Goal: Task Accomplishment & Management: Complete application form

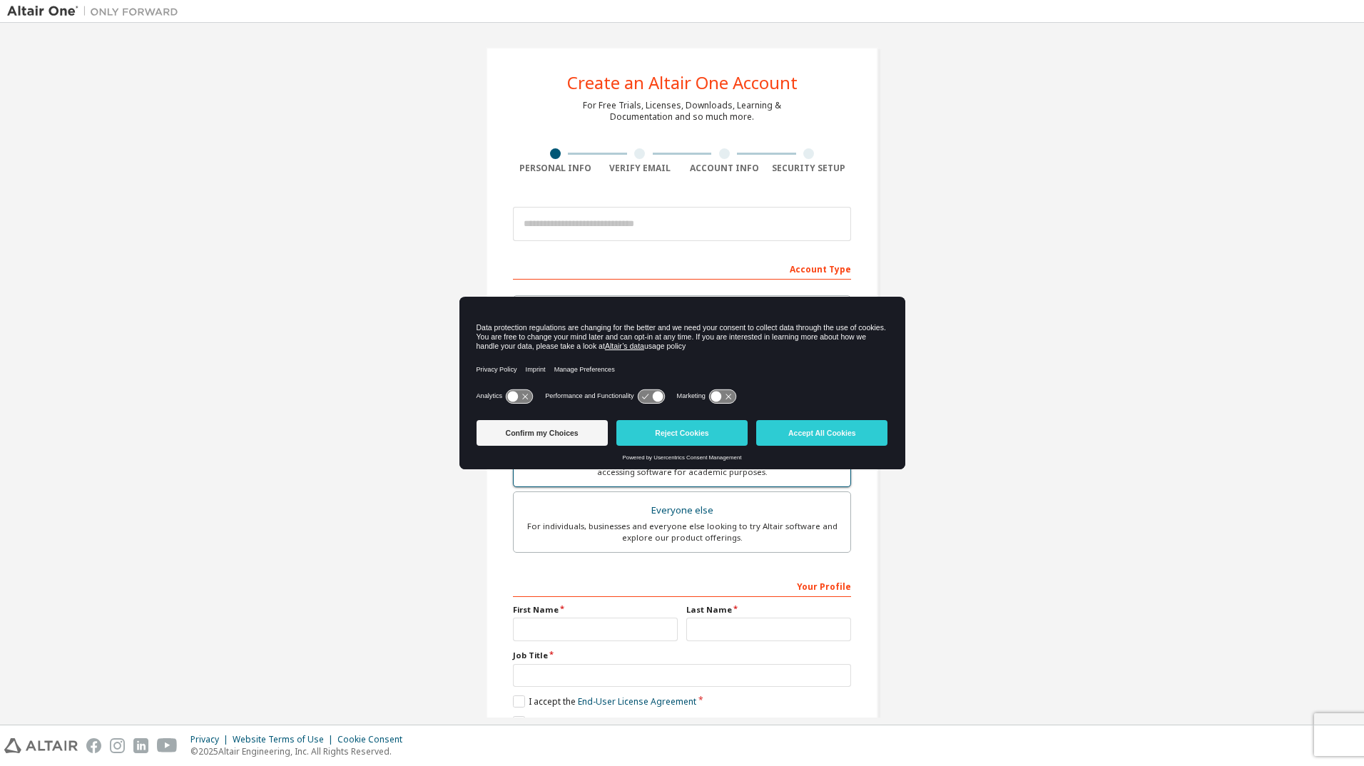
click at [844, 432] on button "Accept All Cookies" at bounding box center [821, 433] width 131 height 26
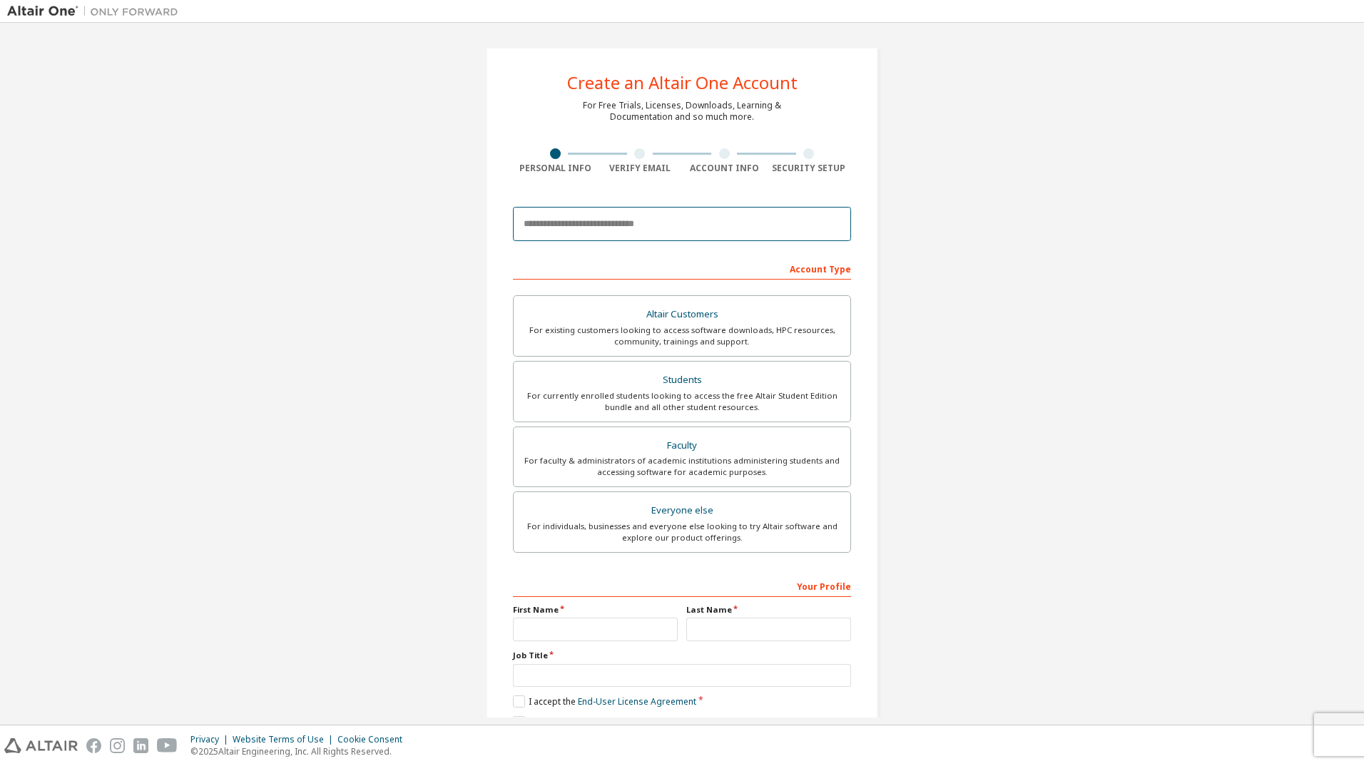
click at [612, 226] on input "email" at bounding box center [682, 224] width 338 height 34
type input "**********"
type input "******"
type input "**********"
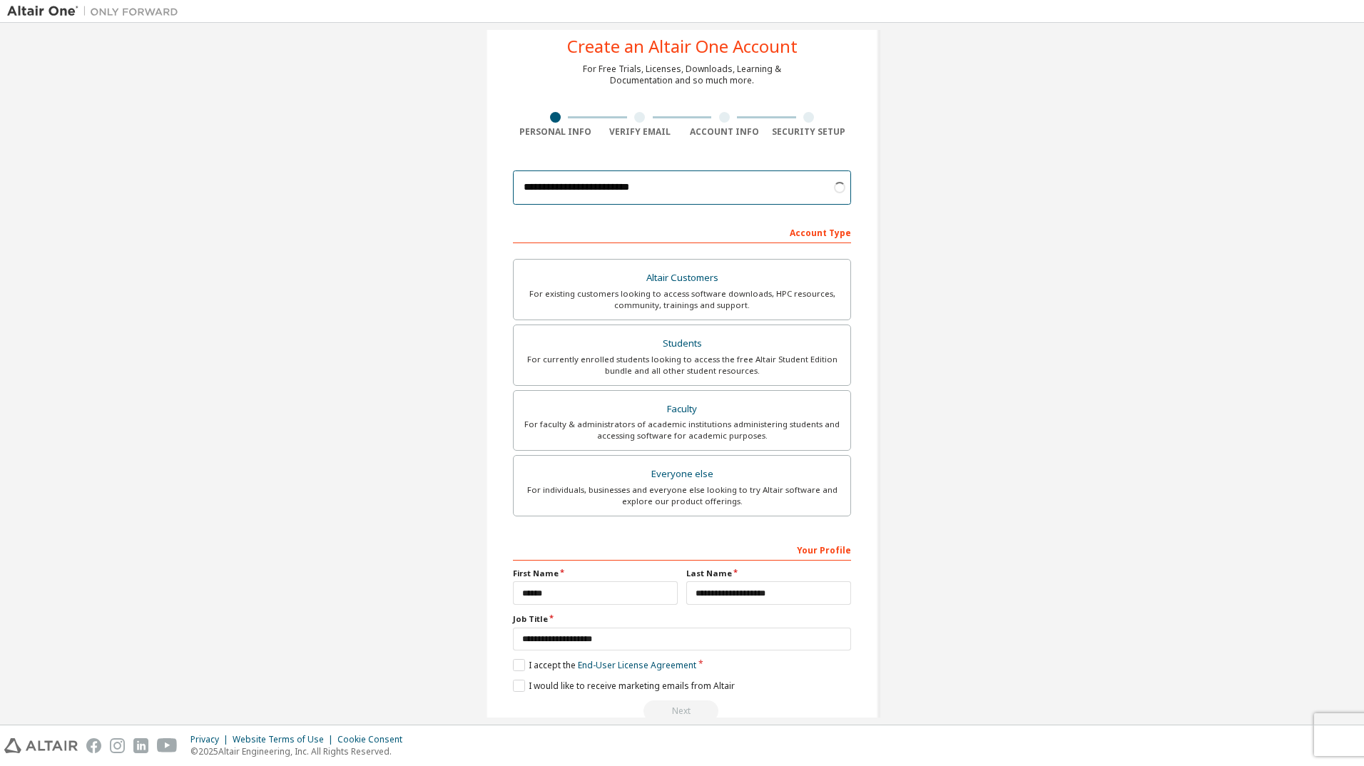
scroll to position [68, 0]
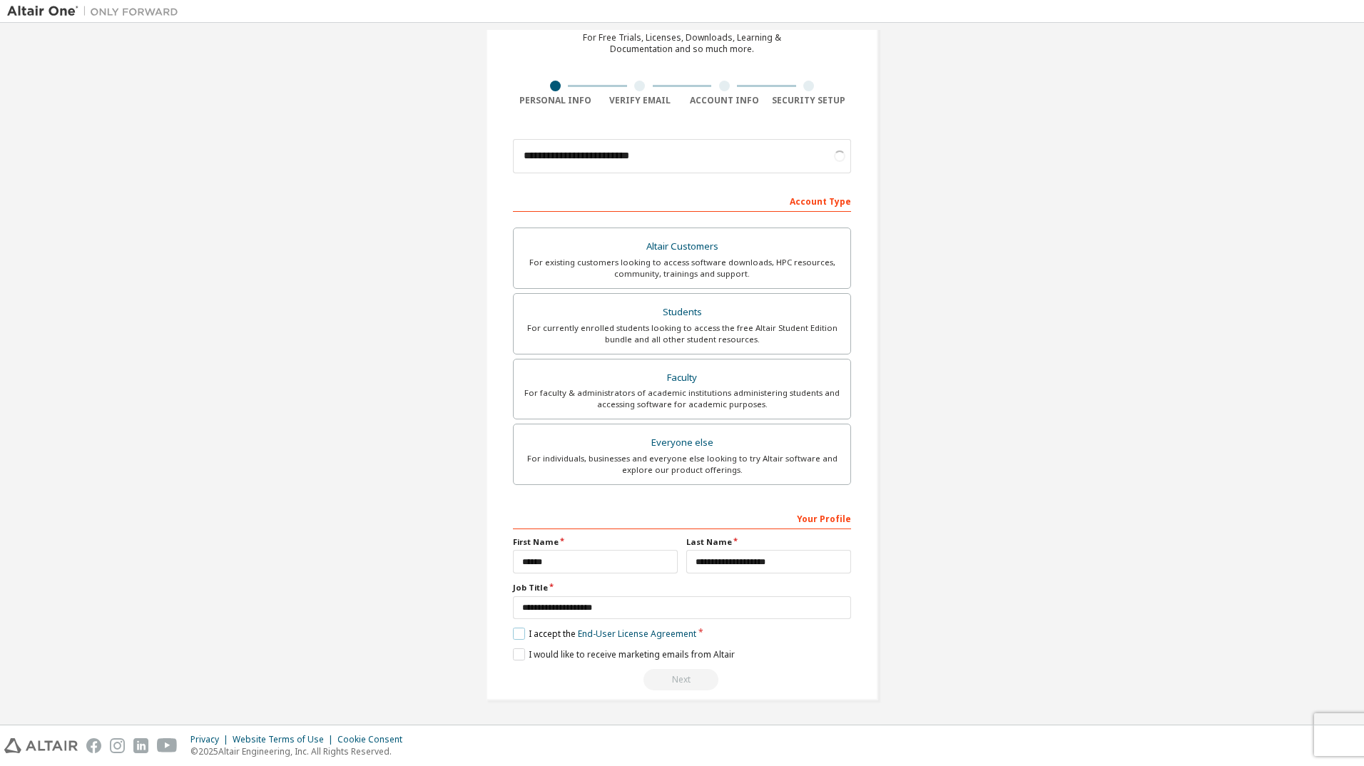
click at [517, 633] on label "I accept the End-User License Agreement" at bounding box center [604, 634] width 183 height 12
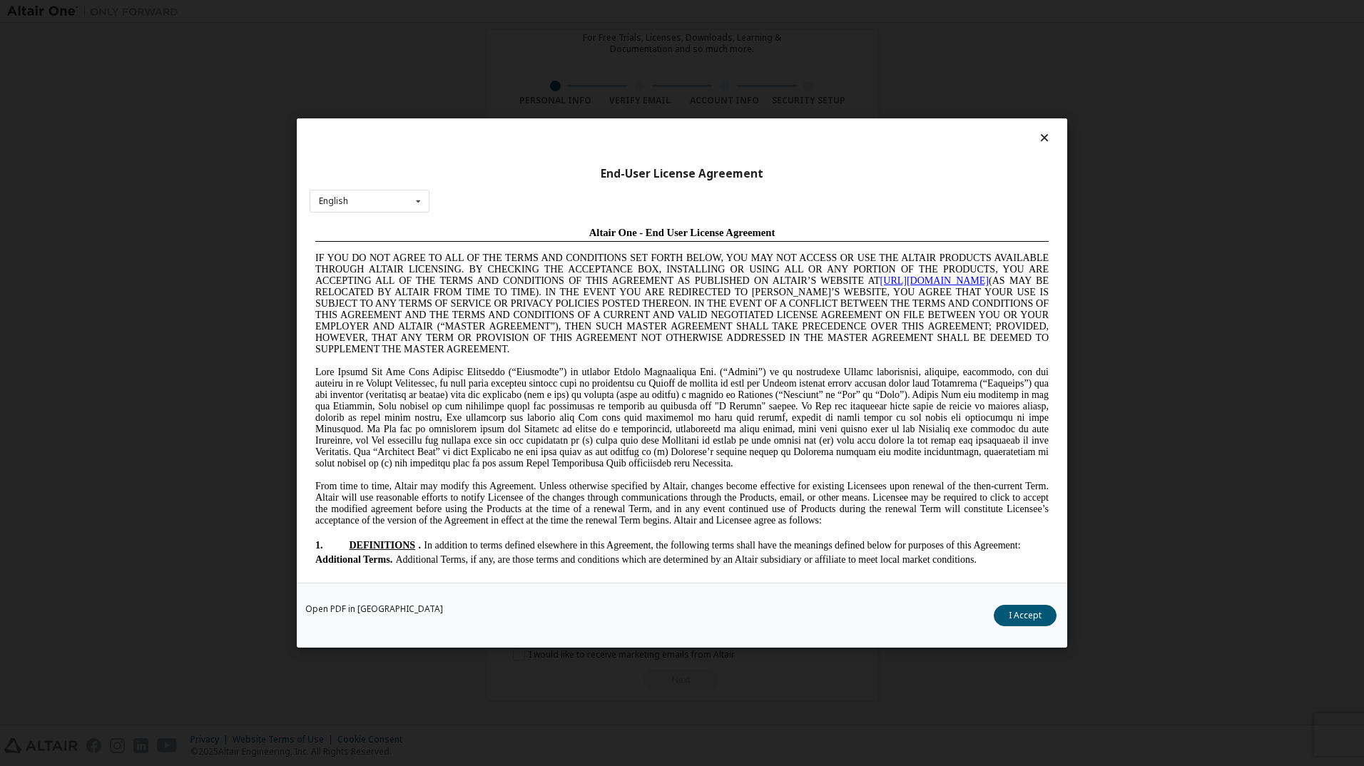
scroll to position [0, 0]
click at [1035, 625] on button "I Accept" at bounding box center [1025, 615] width 63 height 21
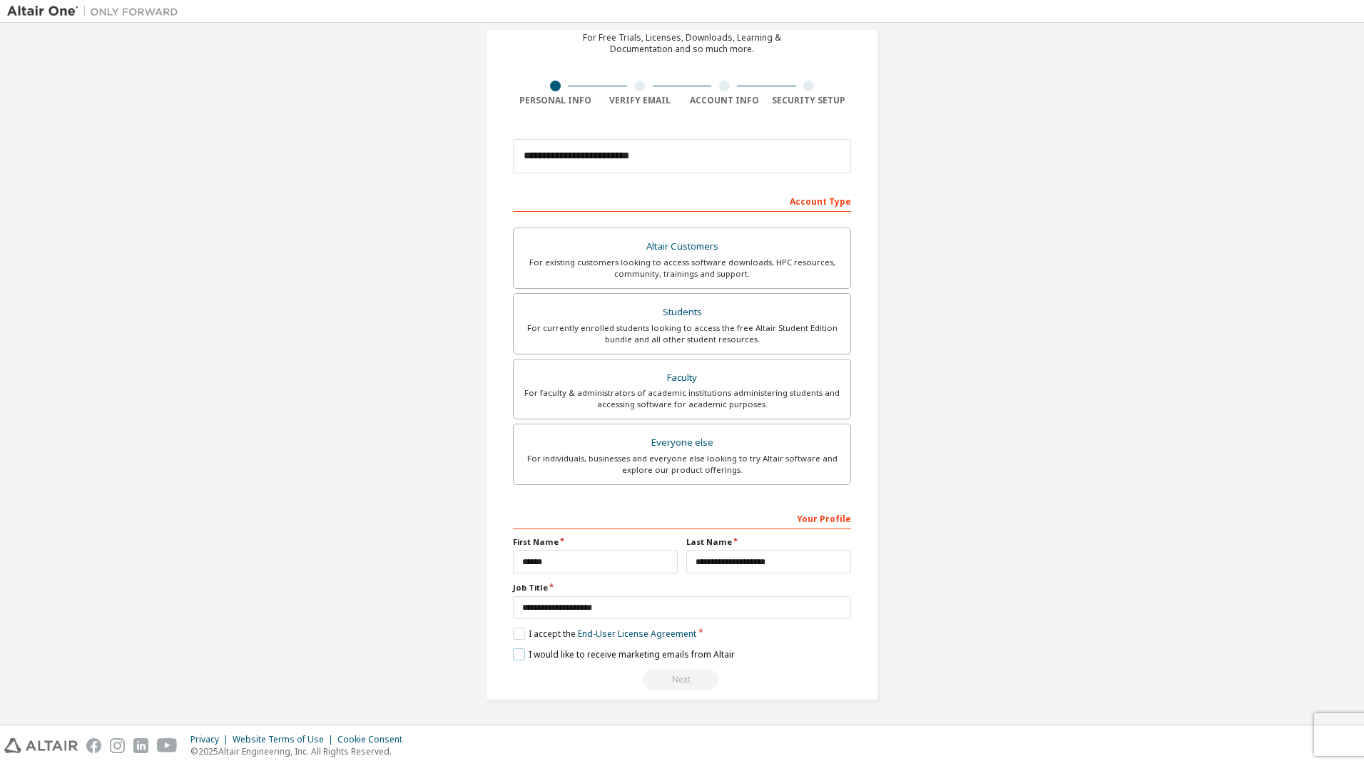
click at [522, 654] on label "I would like to receive marketing emails from Altair" at bounding box center [624, 655] width 222 height 12
click at [517, 653] on label "I would like to receive marketing emails from Altair" at bounding box center [624, 655] width 222 height 12
click at [754, 328] on div "For currently enrolled students looking to access the free Altair Student Editi…" at bounding box center [682, 334] width 320 height 23
click at [690, 328] on div "For currently enrolled students looking to access the free Altair Student Editi…" at bounding box center [682, 334] width 320 height 23
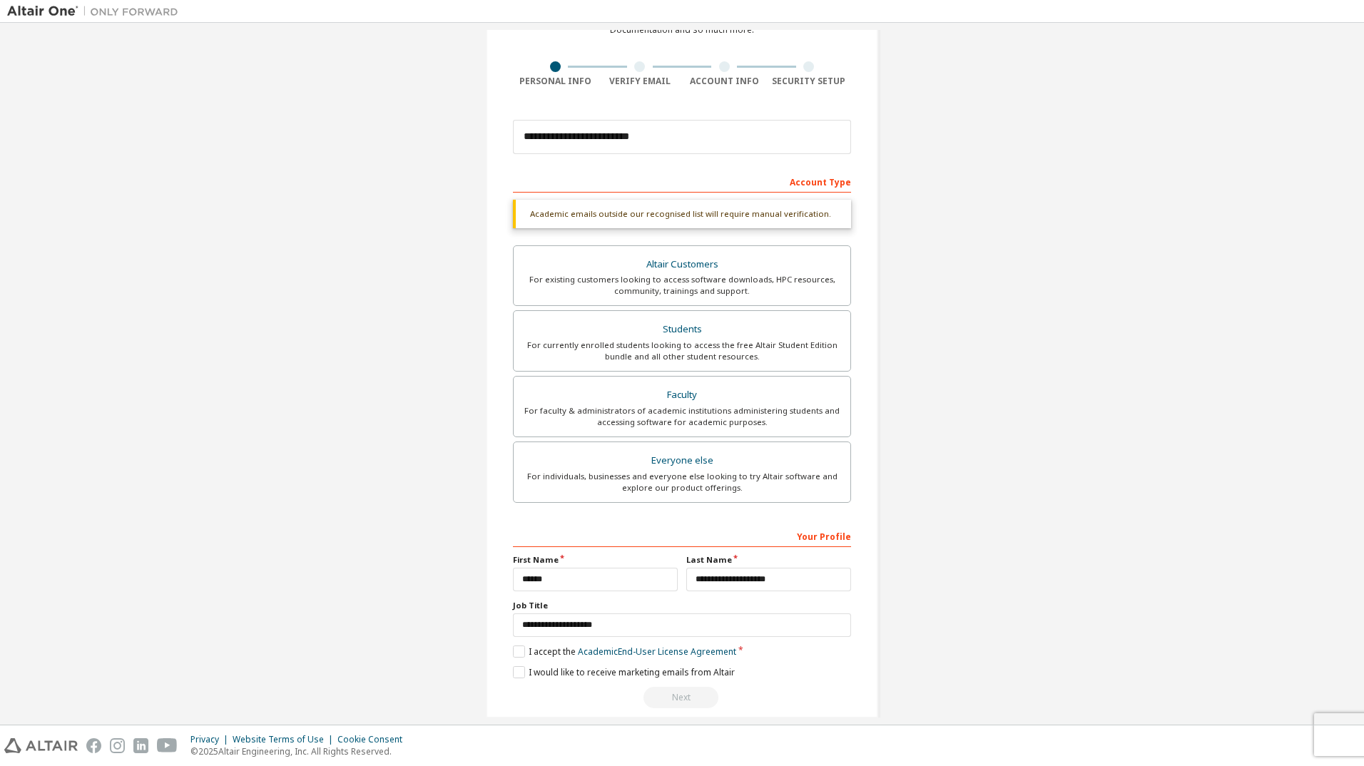
scroll to position [105, 0]
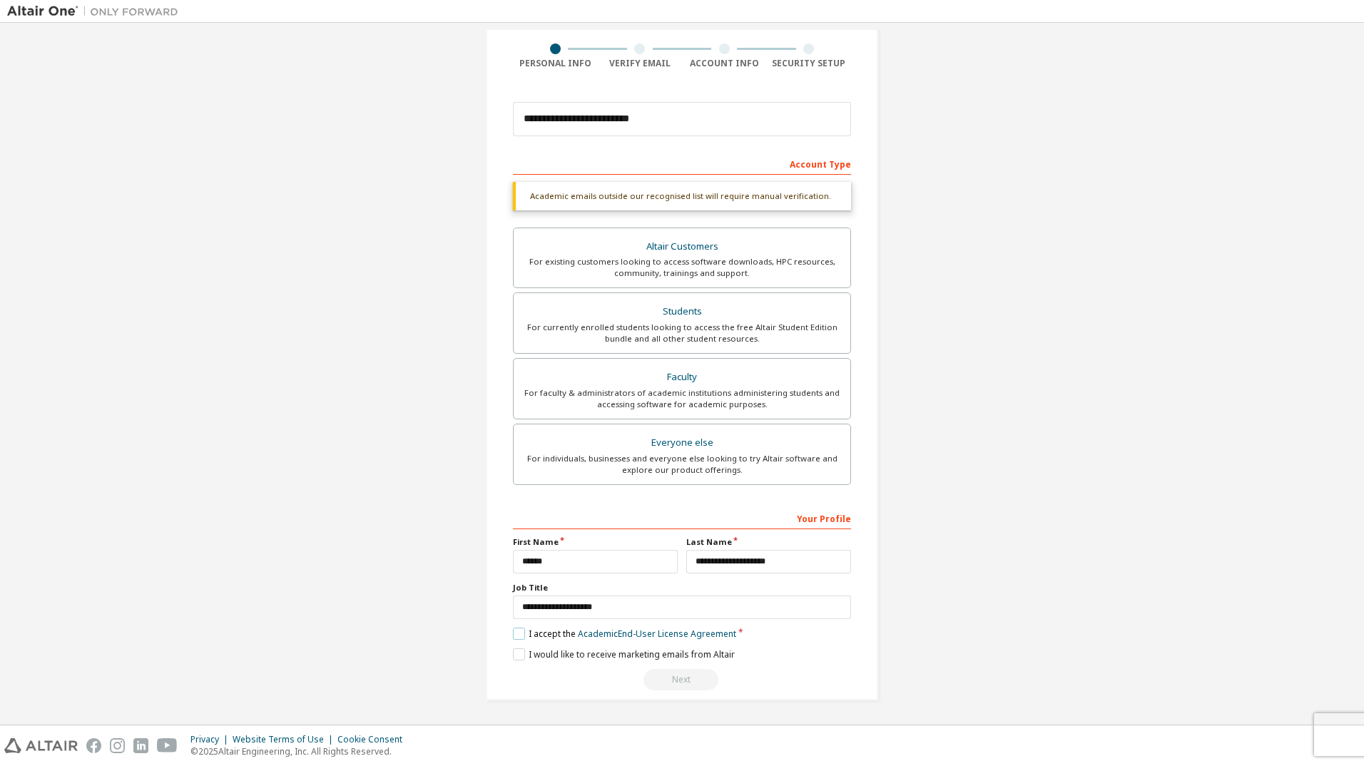
click at [514, 636] on label "I accept the Academic End-User License Agreement" at bounding box center [624, 634] width 223 height 12
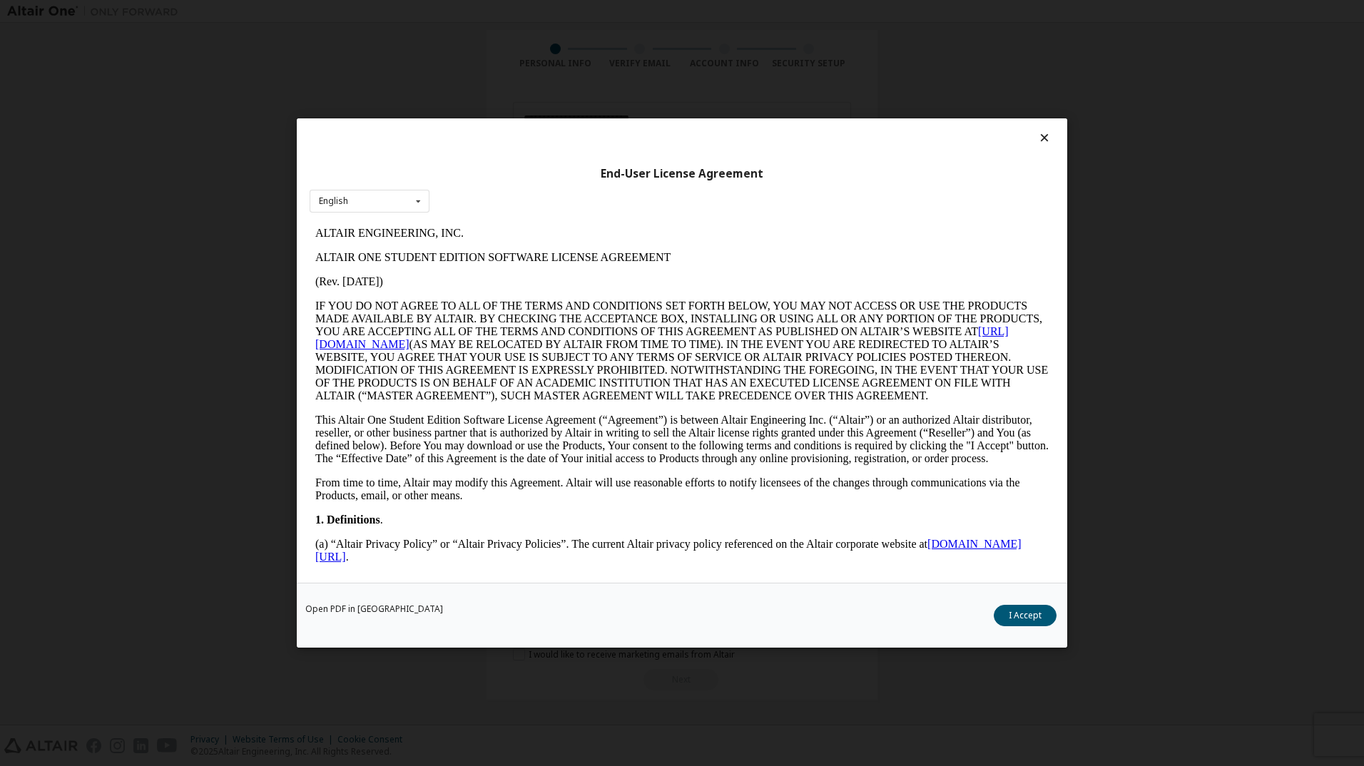
scroll to position [0, 0]
click at [1016, 617] on button "I Accept" at bounding box center [1025, 615] width 63 height 21
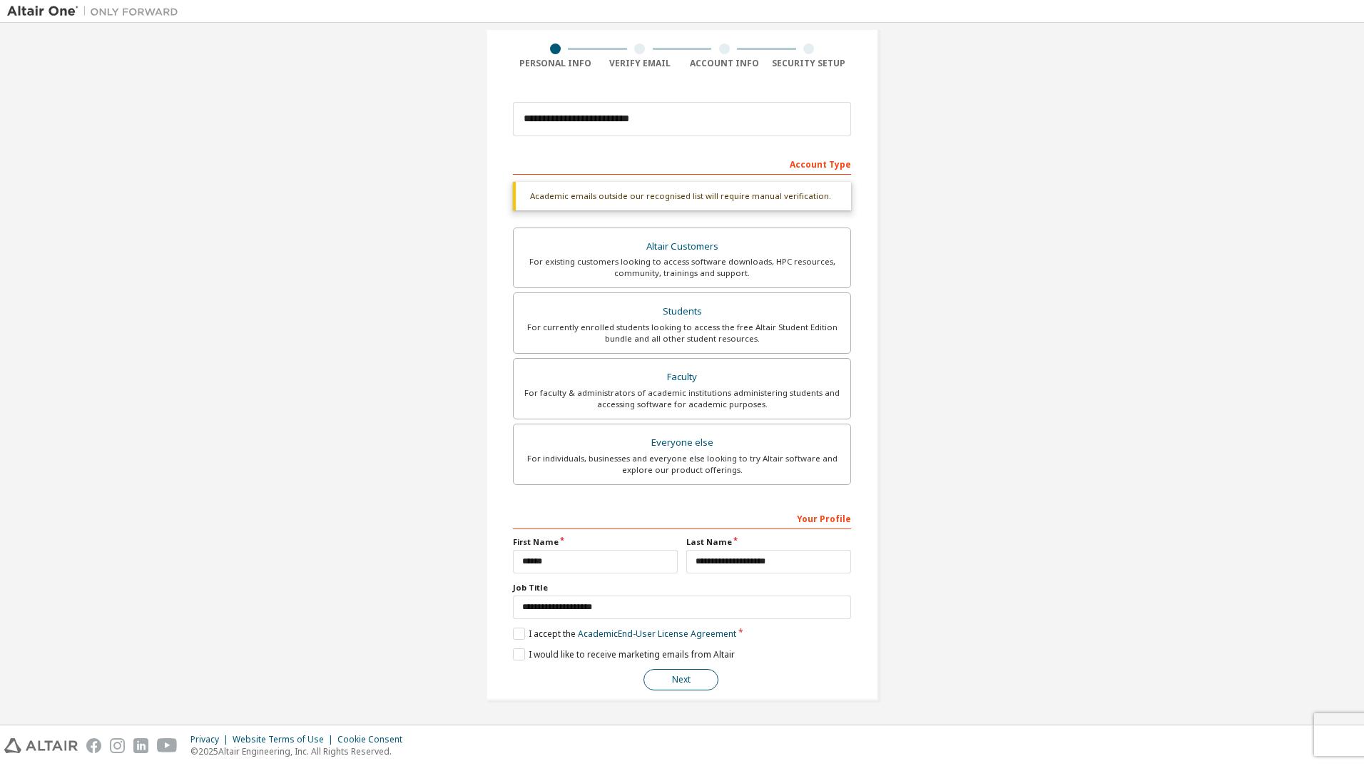
click at [673, 677] on button "Next" at bounding box center [681, 679] width 75 height 21
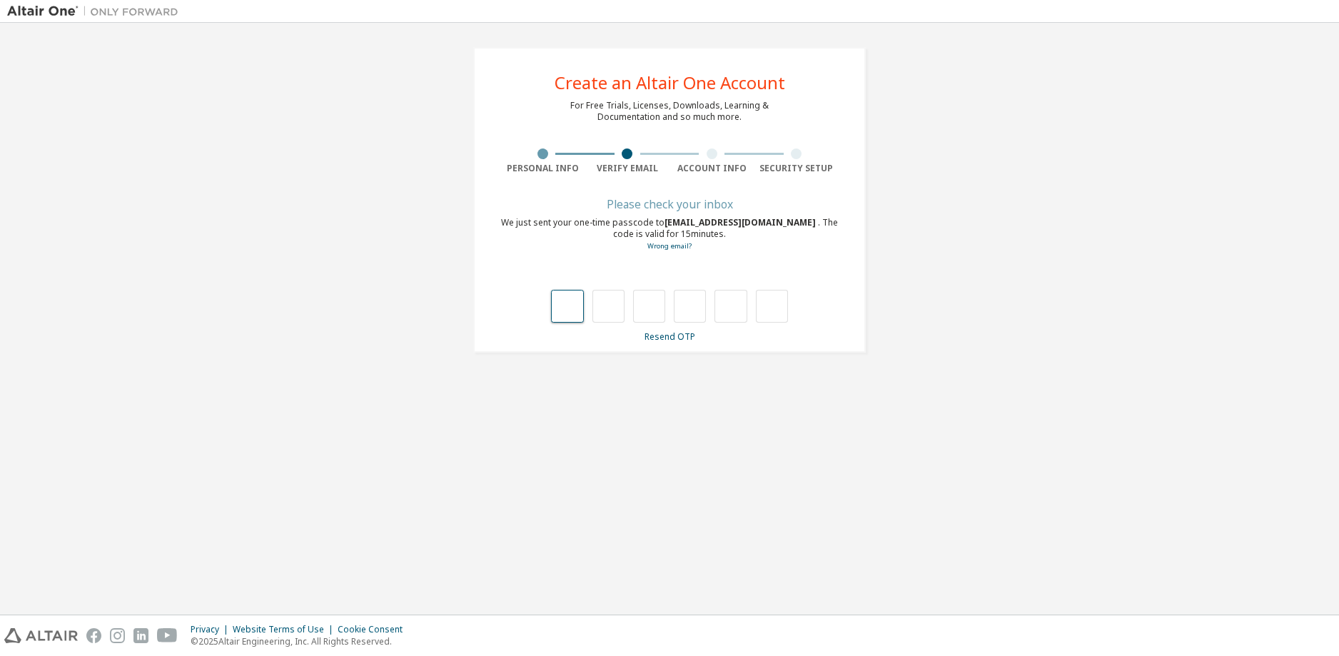
drag, startPoint x: 571, startPoint y: 310, endPoint x: 577, endPoint y: 316, distance: 8.6
click at [571, 310] on input "text" at bounding box center [567, 306] width 32 height 33
type input "*"
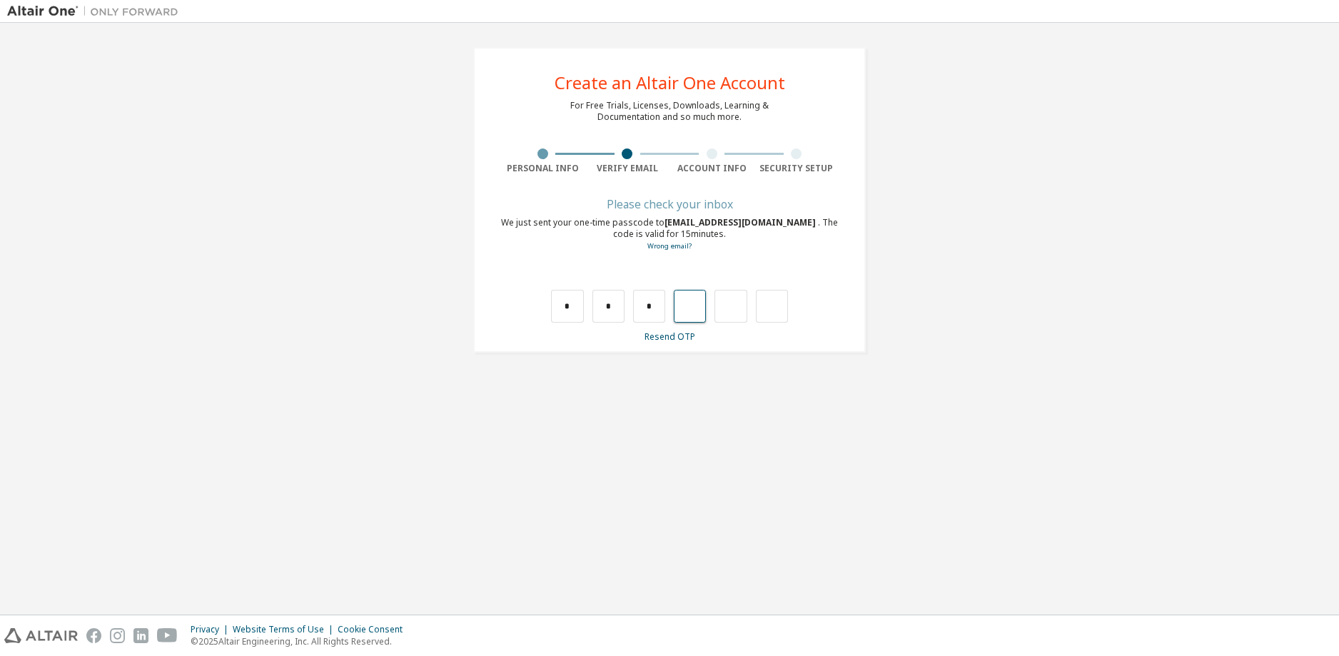
type input "*"
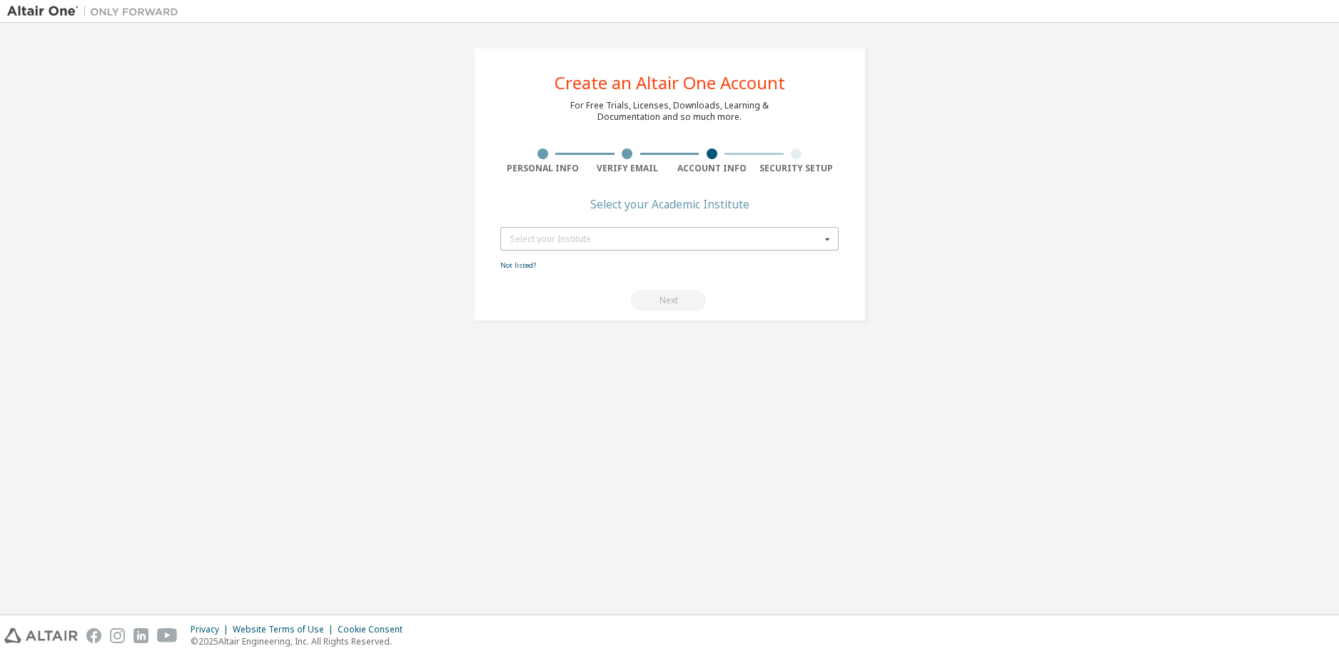
click at [573, 241] on div "Select your Institute" at bounding box center [665, 239] width 310 height 9
click at [621, 243] on input "text" at bounding box center [670, 239] width 337 height 22
click at [606, 240] on input "text" at bounding box center [670, 239] width 337 height 22
click at [610, 253] on div "Type at least 3 characters to start getting results." at bounding box center [669, 261] width 338 height 22
click at [610, 258] on div "Type at least 3 characters to start getting results." at bounding box center [669, 261] width 319 height 9
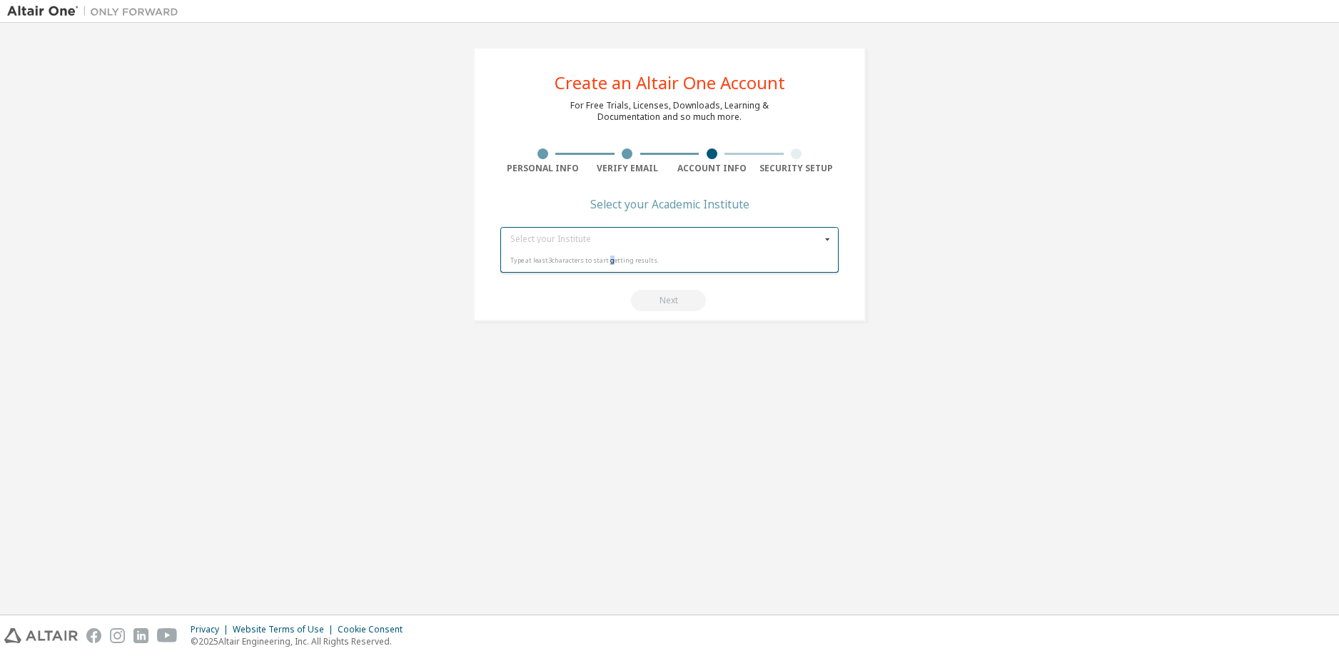
click at [611, 258] on div "Type at least 3 characters to start getting results." at bounding box center [669, 261] width 319 height 9
click at [827, 238] on icon at bounding box center [828, 239] width 18 height 22
click at [819, 238] on icon at bounding box center [828, 239] width 18 height 22
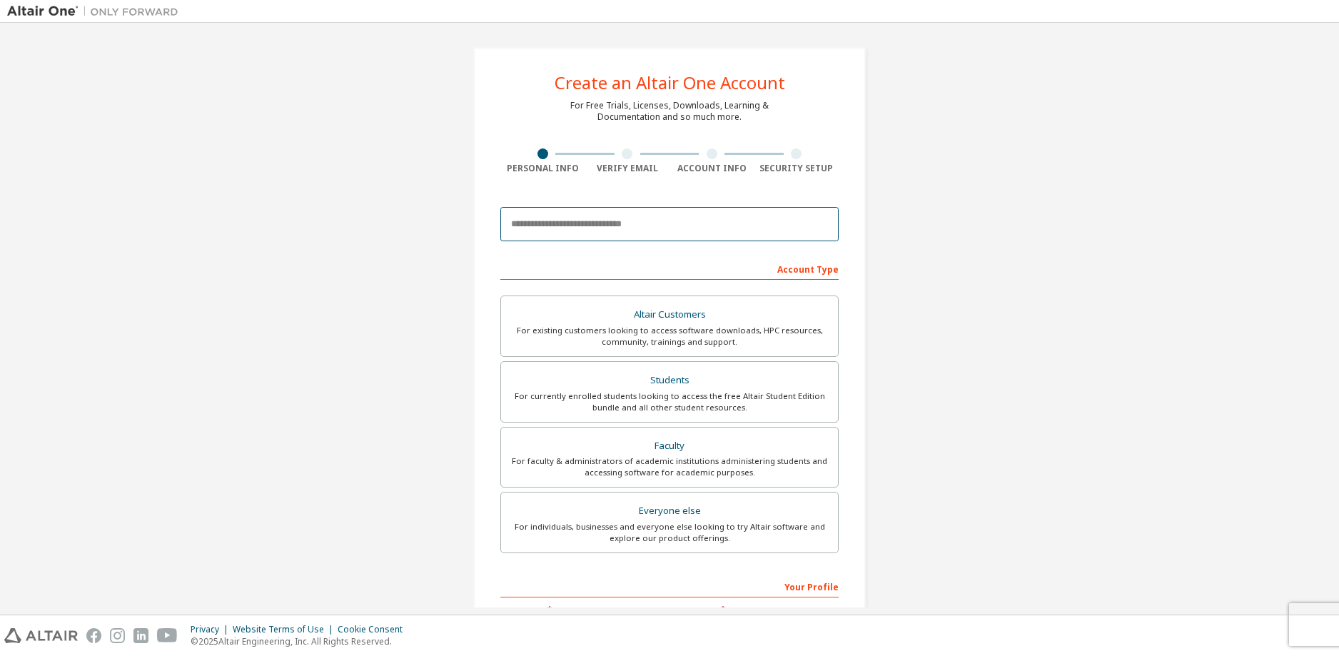
click at [624, 229] on input "email" at bounding box center [669, 224] width 338 height 34
type input "**********"
type input "******"
type input "**********"
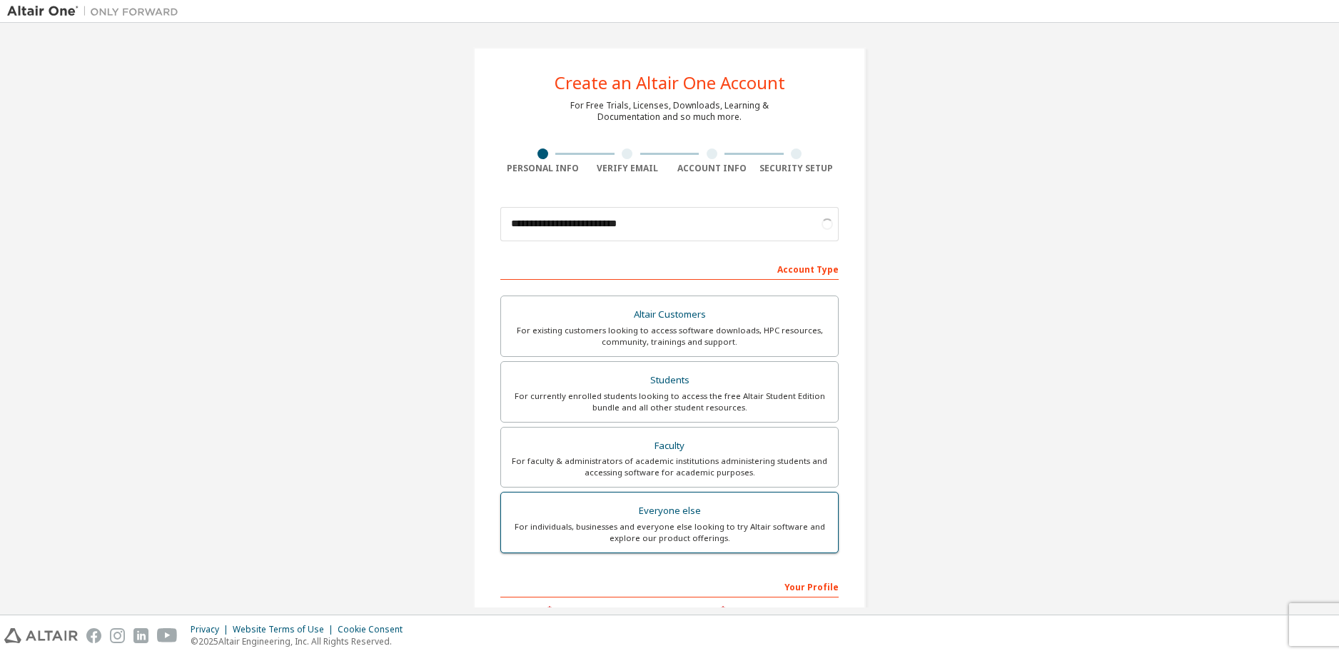
click at [681, 512] on div "Everyone else" at bounding box center [670, 511] width 320 height 20
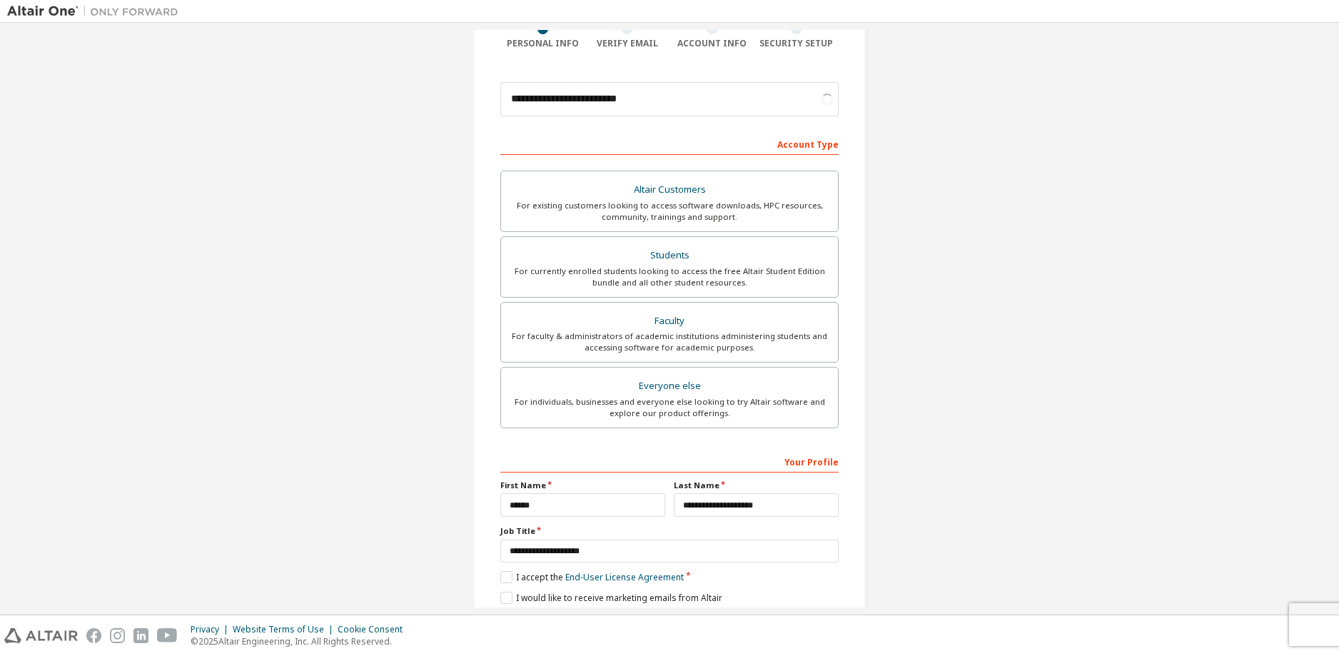
scroll to position [143, 0]
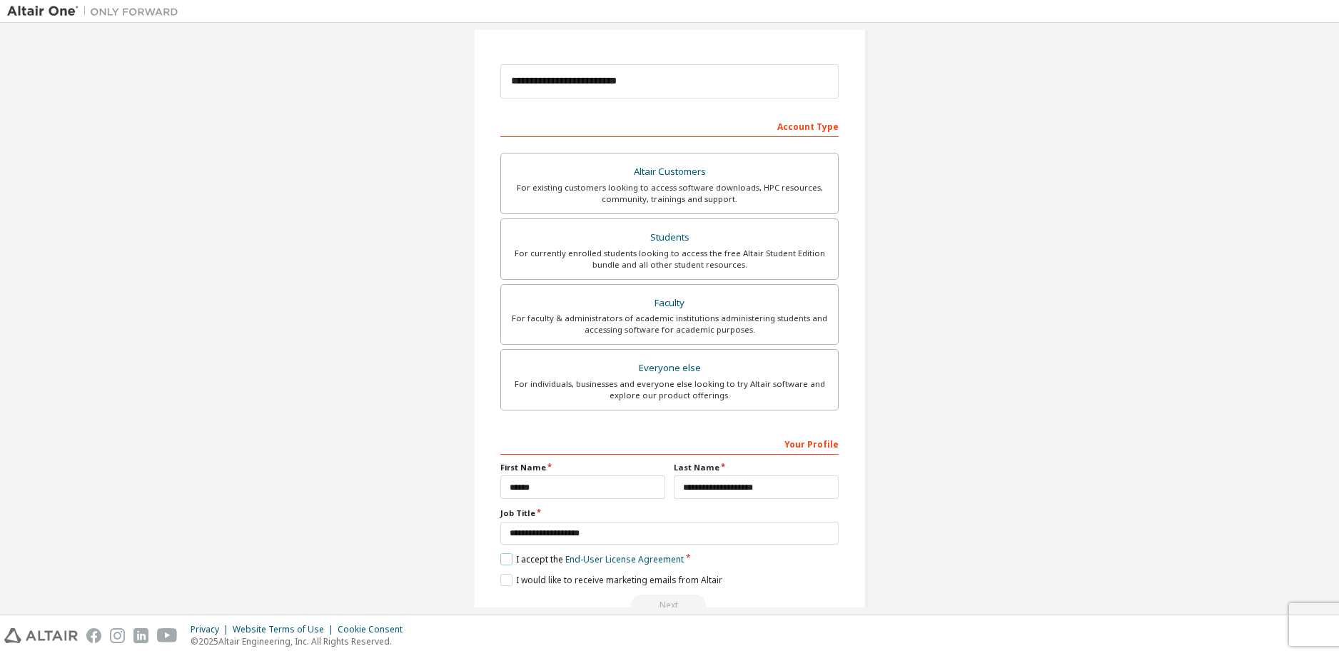
click at [500, 558] on label "I accept the End-User License Agreement" at bounding box center [591, 559] width 183 height 12
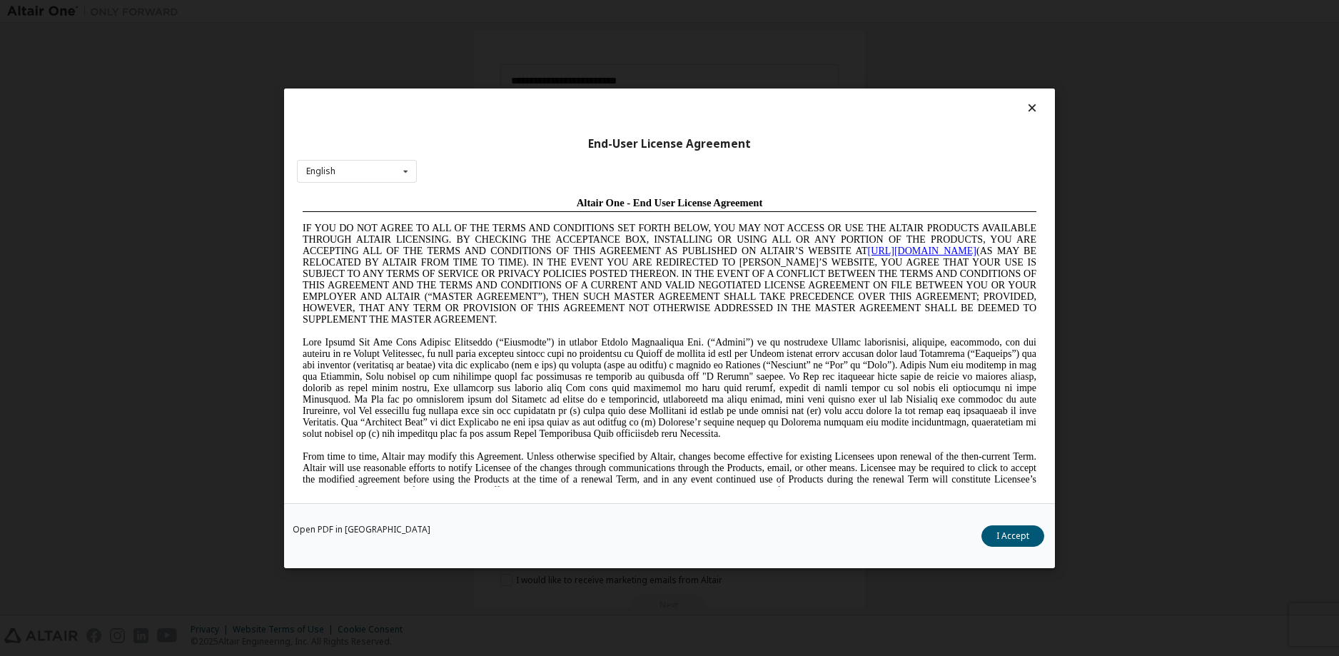
scroll to position [0, 0]
click at [1011, 530] on button "I Accept" at bounding box center [1012, 535] width 63 height 21
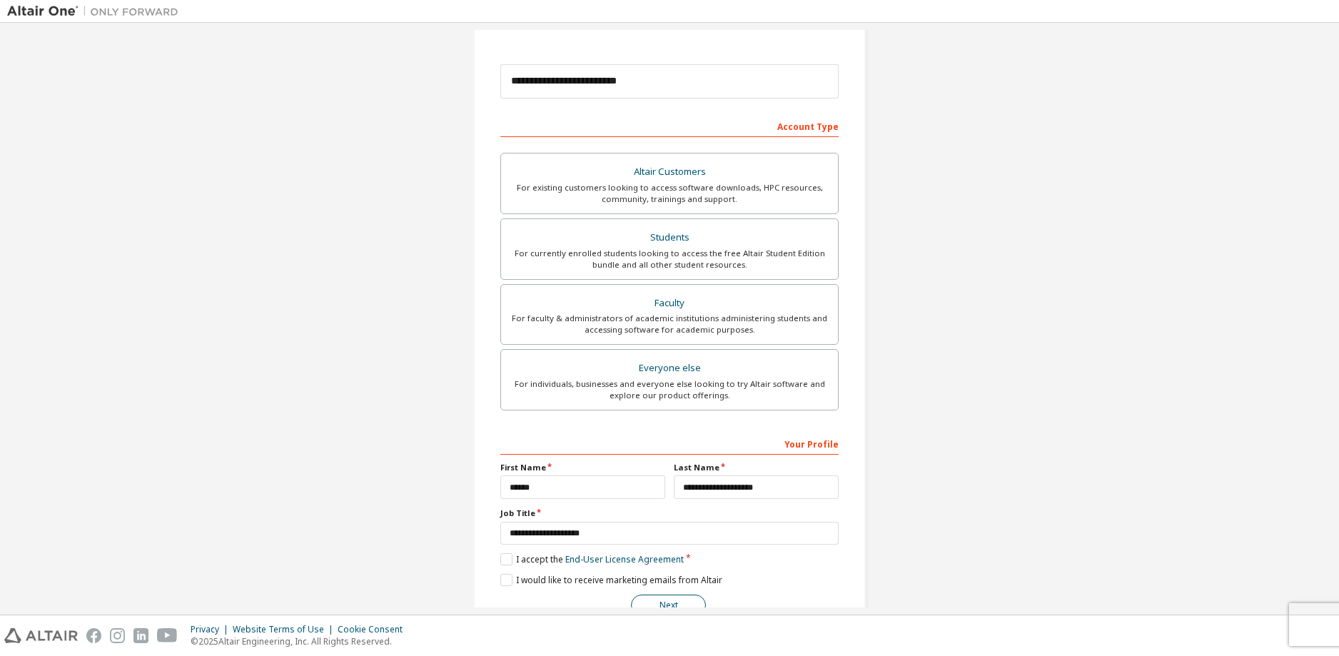
click at [670, 595] on button "Next" at bounding box center [668, 604] width 75 height 21
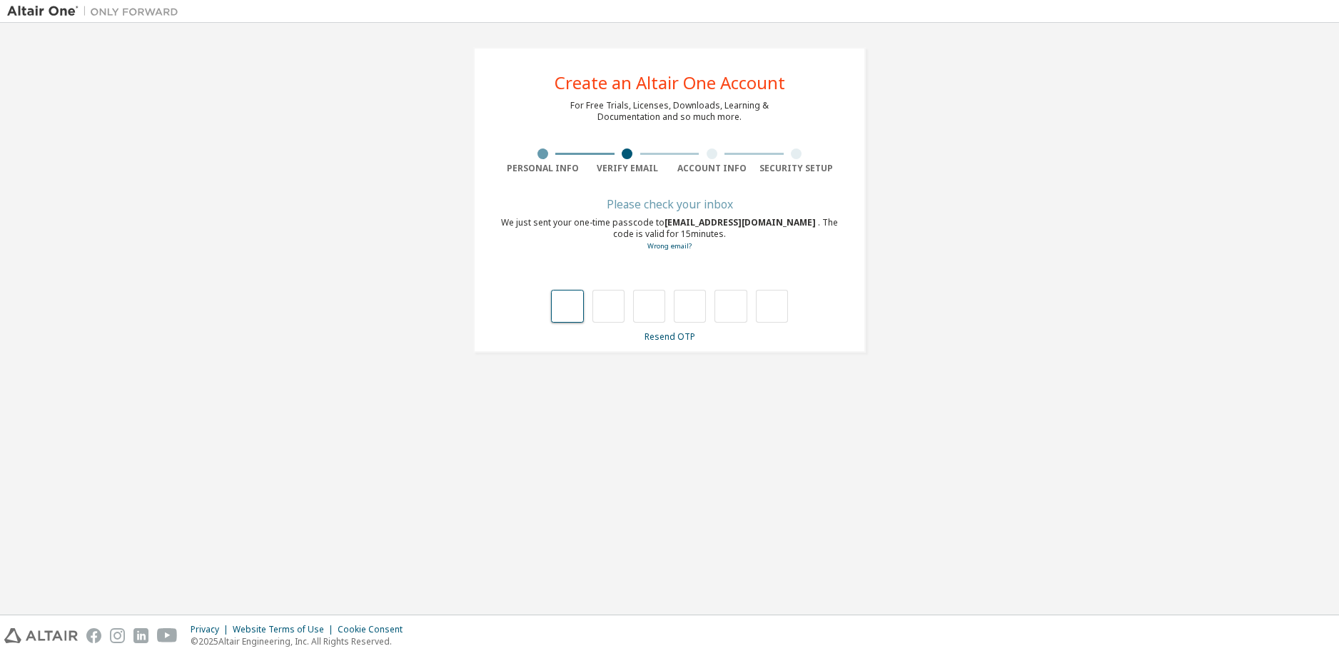
drag, startPoint x: 561, startPoint y: 308, endPoint x: 568, endPoint y: 315, distance: 10.6
click at [562, 308] on input "text" at bounding box center [567, 306] width 32 height 33
type input "*"
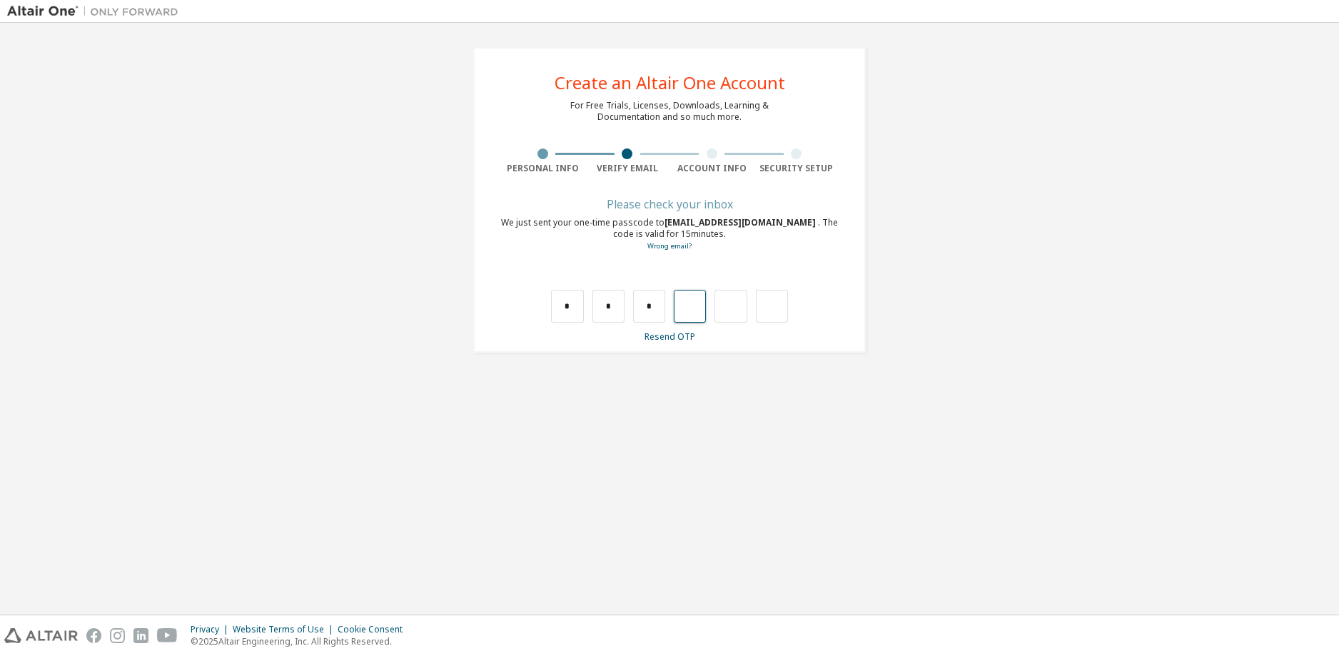
type input "*"
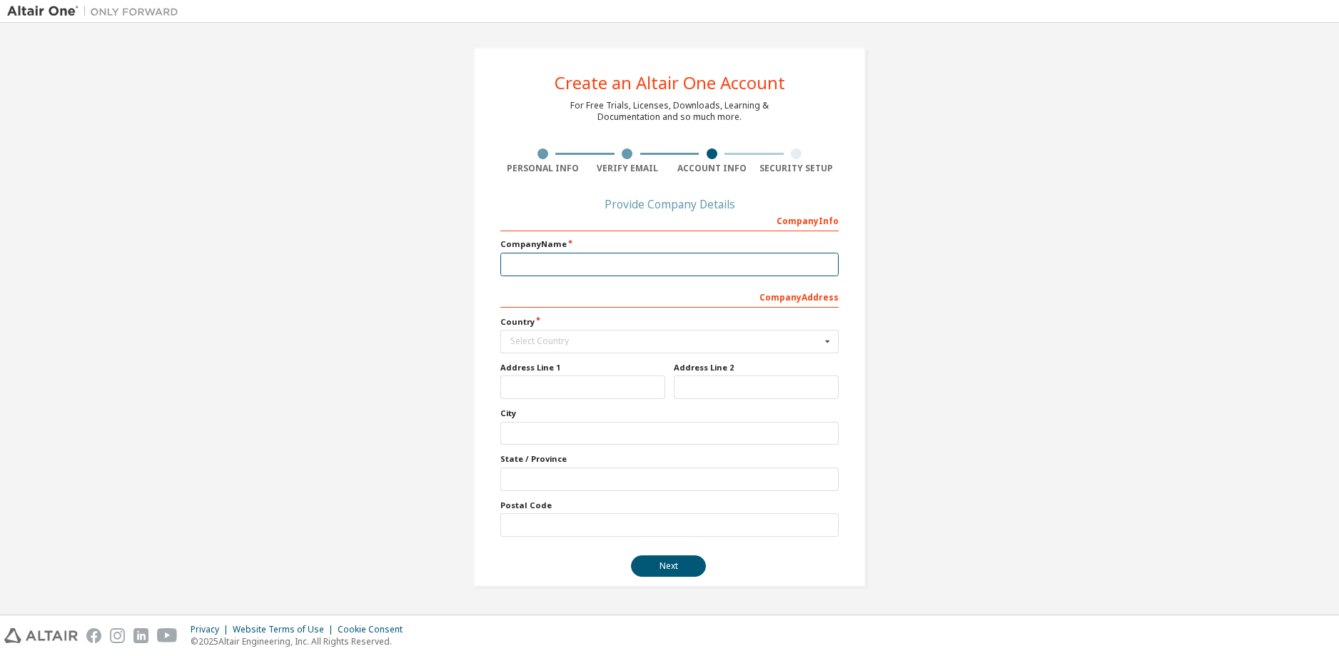
click at [596, 263] on input "text" at bounding box center [669, 265] width 338 height 24
type input "**********"
type input "******"
type input "**********"
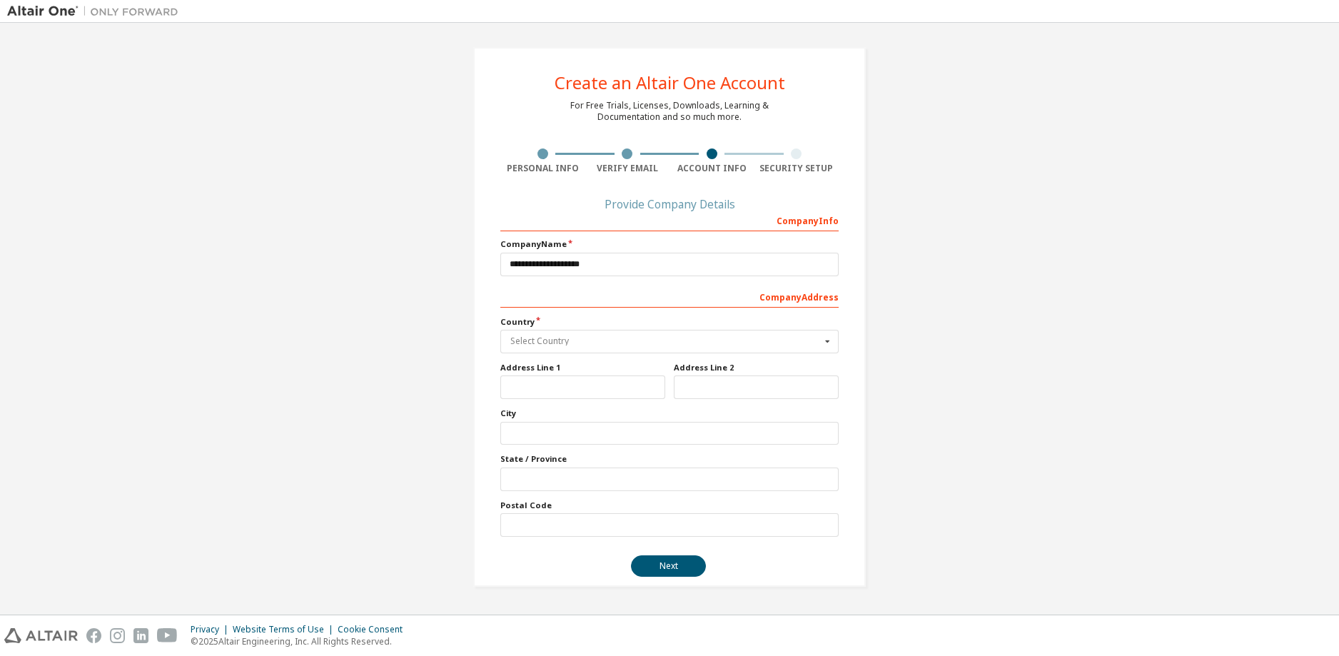
type input "**********"
type input "*****"
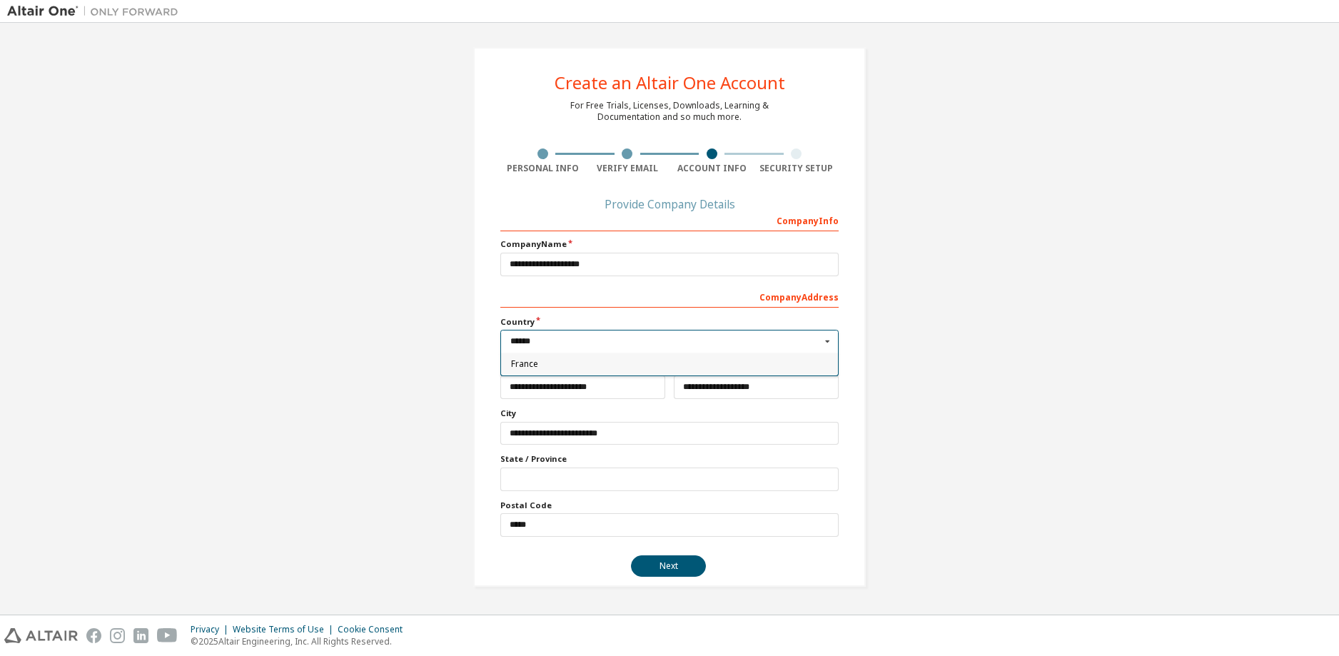
click at [541, 363] on span "France" at bounding box center [670, 364] width 318 height 9
type input "***"
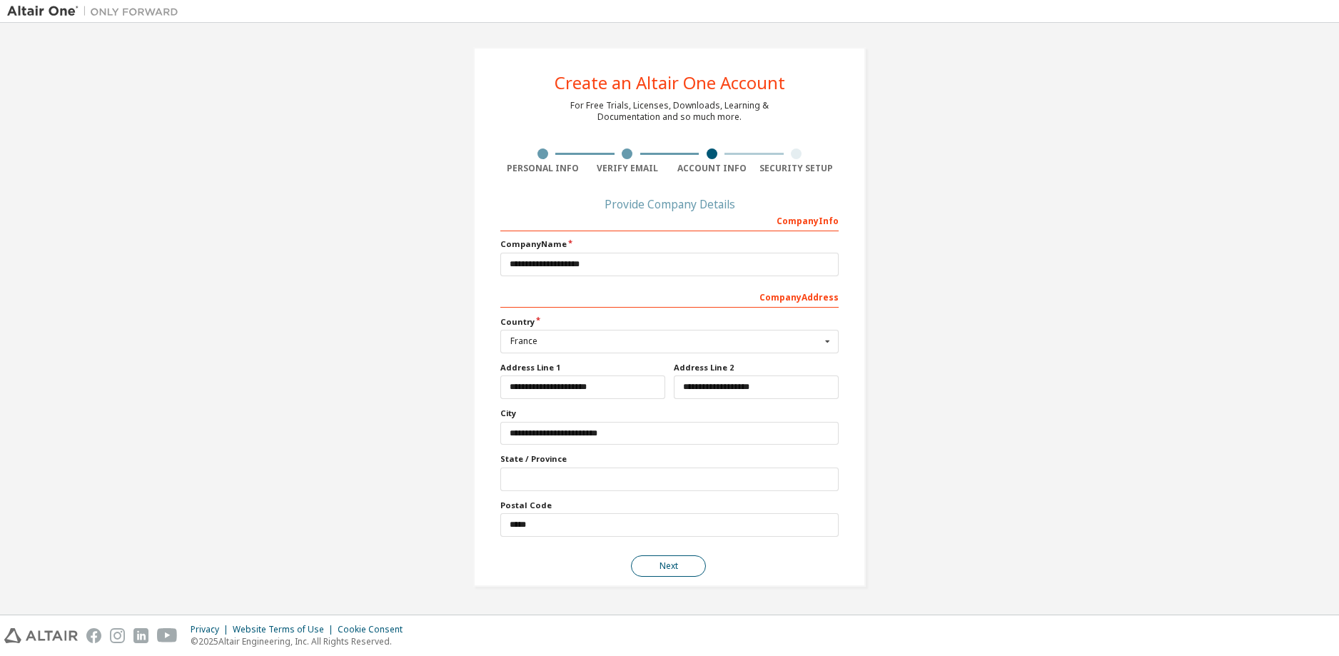
click at [661, 560] on button "Next" at bounding box center [668, 565] width 75 height 21
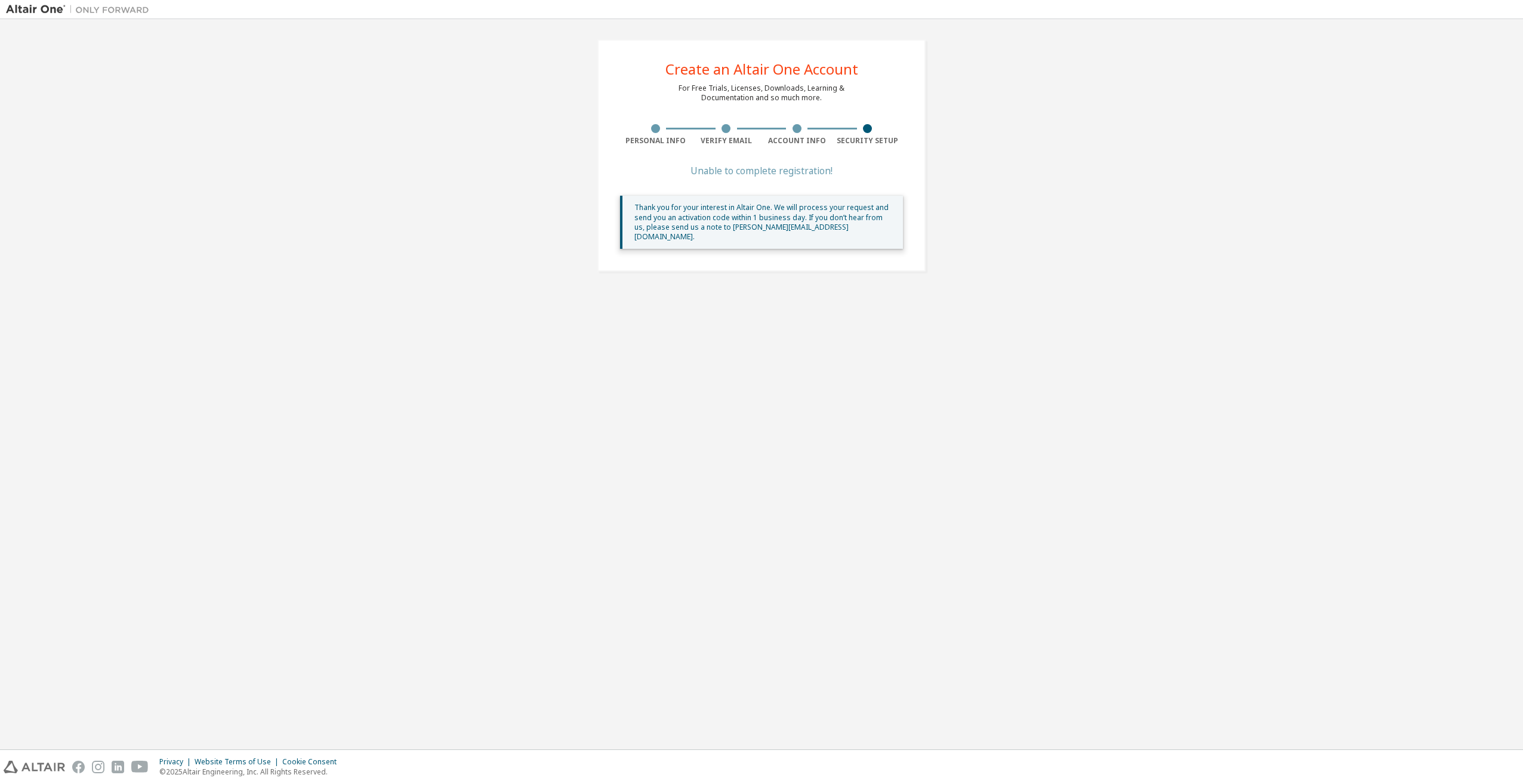
click at [742, 221] on div "Thank you for your interest in Altair One. We will process your request and sen…" at bounding box center [764, 222] width 259 height 38
click at [810, 217] on div "Thank you for your interest in Altair One. We will process your request and sen…" at bounding box center [764, 222] width 259 height 38
click at [776, 173] on div "Unable to complete registration!" at bounding box center [761, 171] width 283 height 8
click at [865, 126] on div at bounding box center [867, 128] width 9 height 9
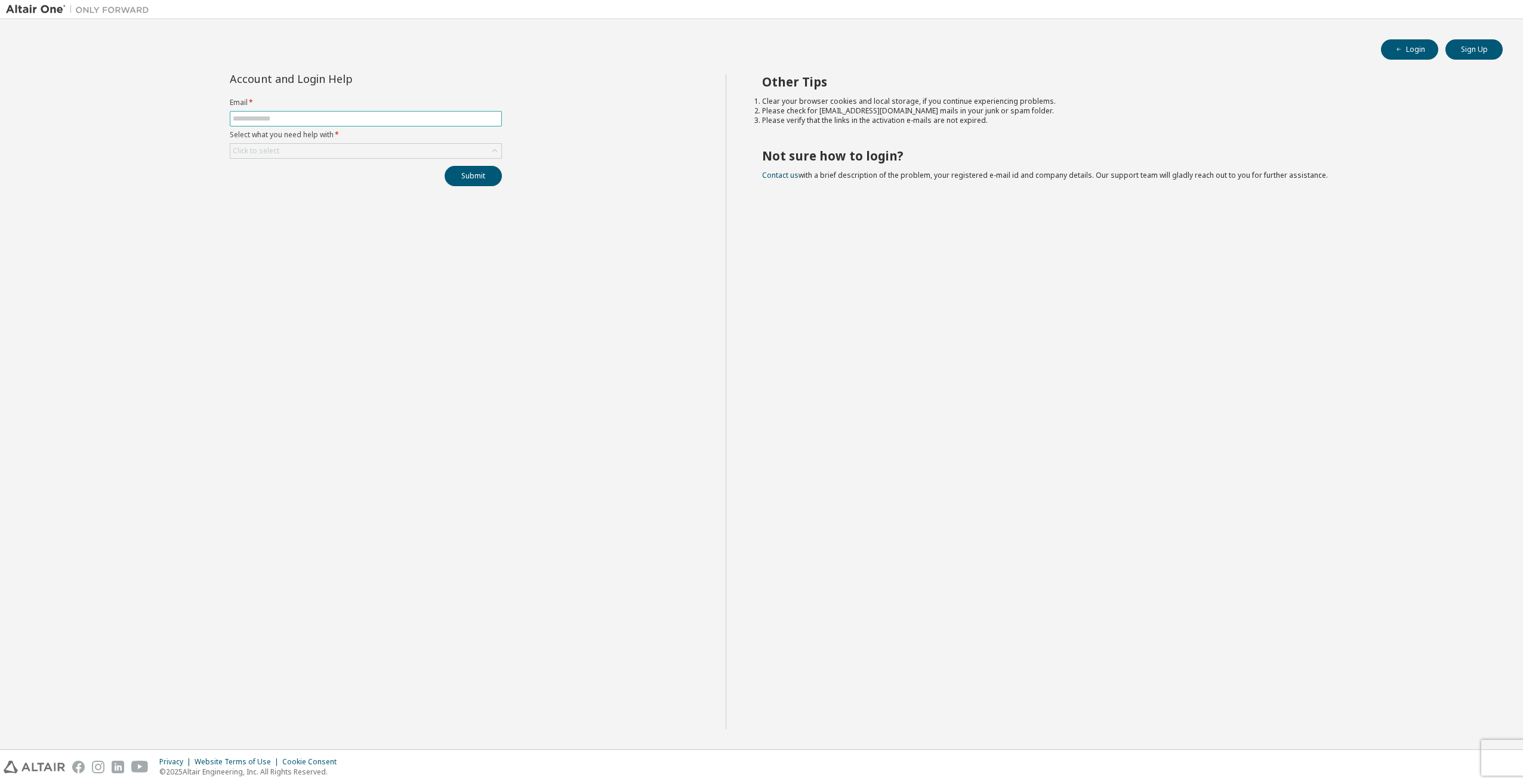
click at [314, 119] on input "text" at bounding box center [365, 118] width 266 height 9
type input "**********"
click at [290, 148] on div "Click to select" at bounding box center [365, 150] width 271 height 14
click at [332, 199] on li "I did not receive activation mail" at bounding box center [365, 200] width 268 height 16
click at [477, 175] on button "Submit" at bounding box center [473, 176] width 58 height 20
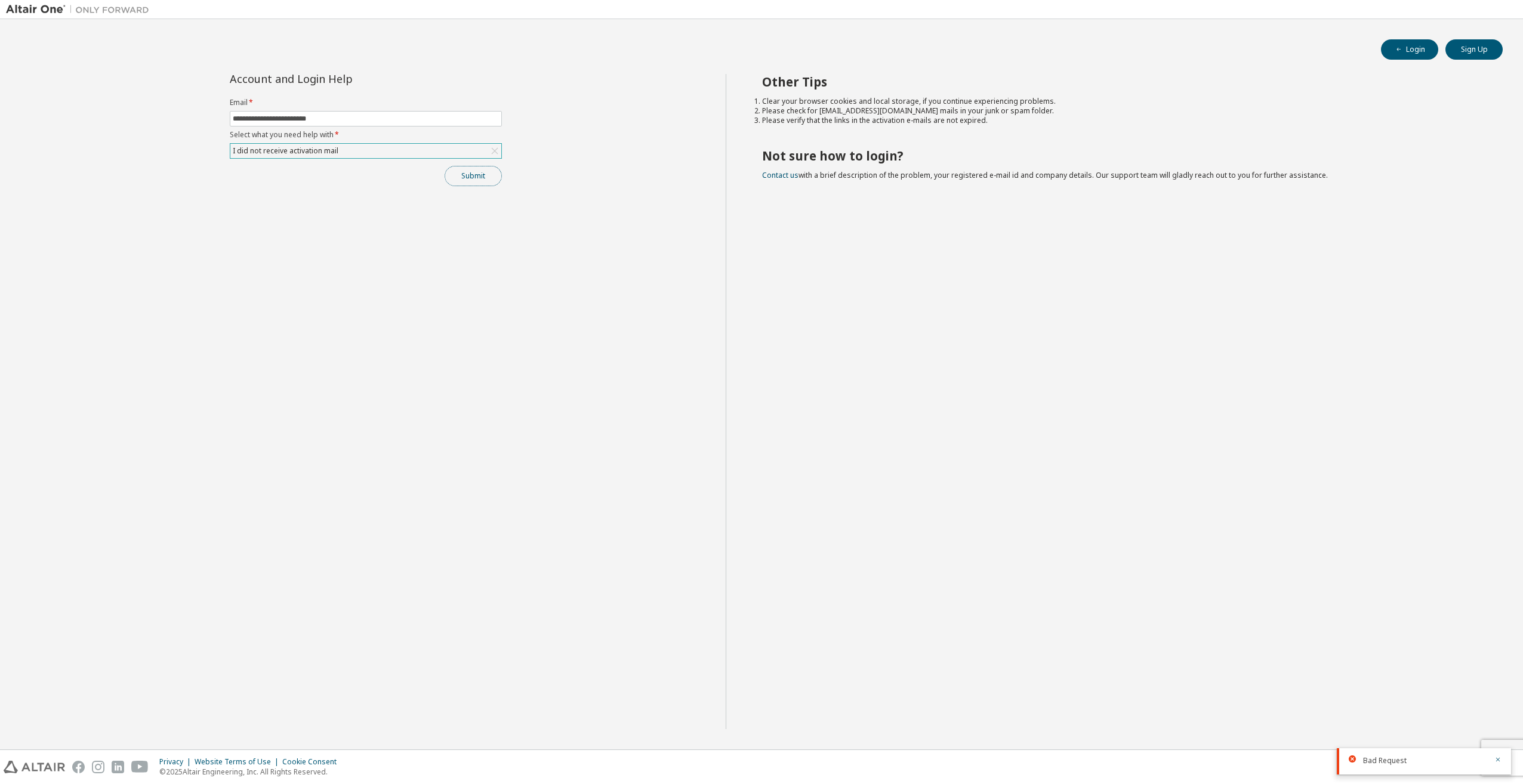
click at [472, 176] on button "Submit" at bounding box center [473, 176] width 58 height 20
click at [385, 147] on div "I did not receive activation mail" at bounding box center [365, 150] width 271 height 14
click at [312, 185] on li "I forgot my password" at bounding box center [365, 184] width 268 height 16
click at [467, 170] on button "Submit" at bounding box center [473, 176] width 58 height 20
click at [956, 266] on div "Other Tips Clear your browser cookies and local storage, if you continue experi…" at bounding box center [1122, 401] width 792 height 655
